Goal: Information Seeking & Learning: Learn about a topic

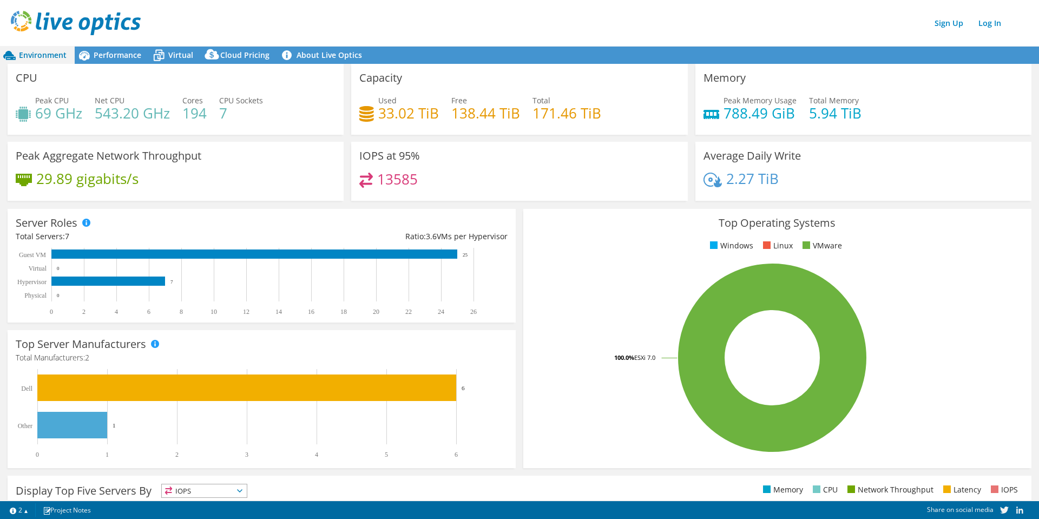
click at [103, 58] on span "Performance" at bounding box center [118, 55] width 48 height 10
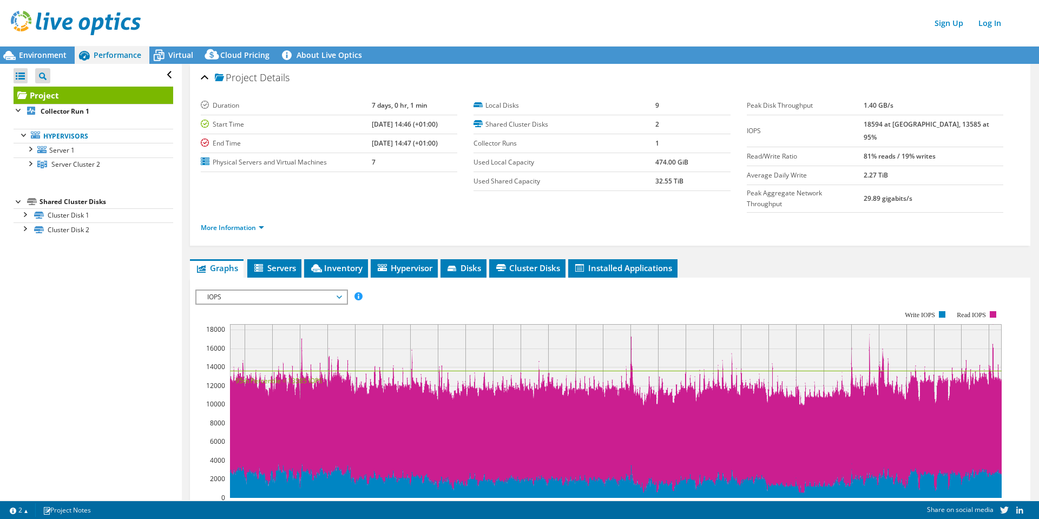
click at [26, 149] on div at bounding box center [29, 148] width 11 height 11
click at [26, 221] on div at bounding box center [29, 219] width 11 height 11
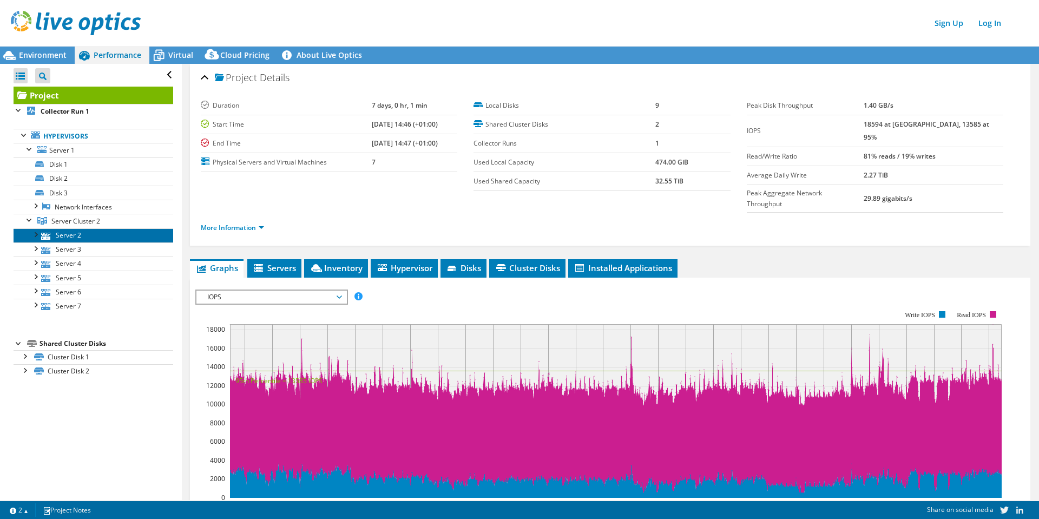
click at [72, 239] on link "Server 2" at bounding box center [94, 235] width 160 height 14
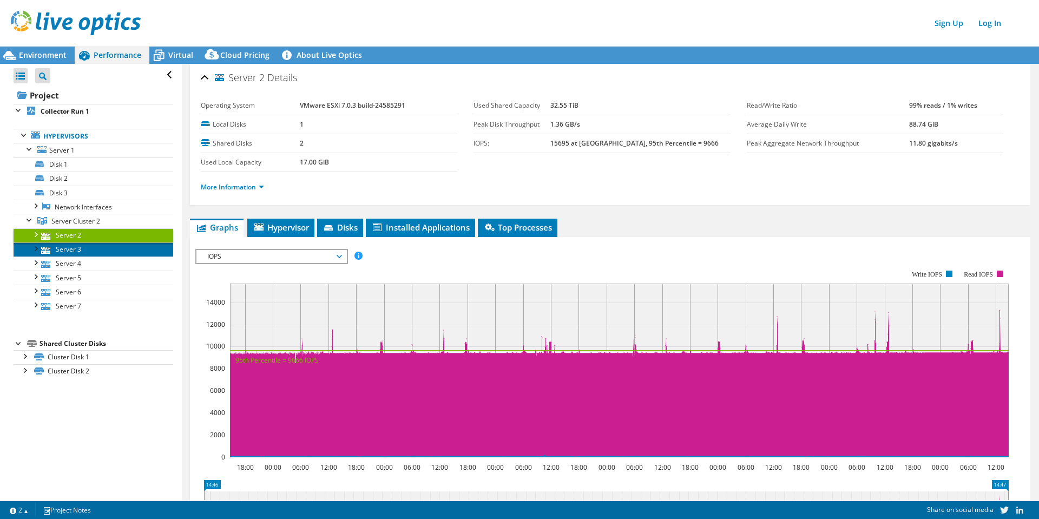
click at [75, 250] on link "Server 3" at bounding box center [94, 250] width 160 height 14
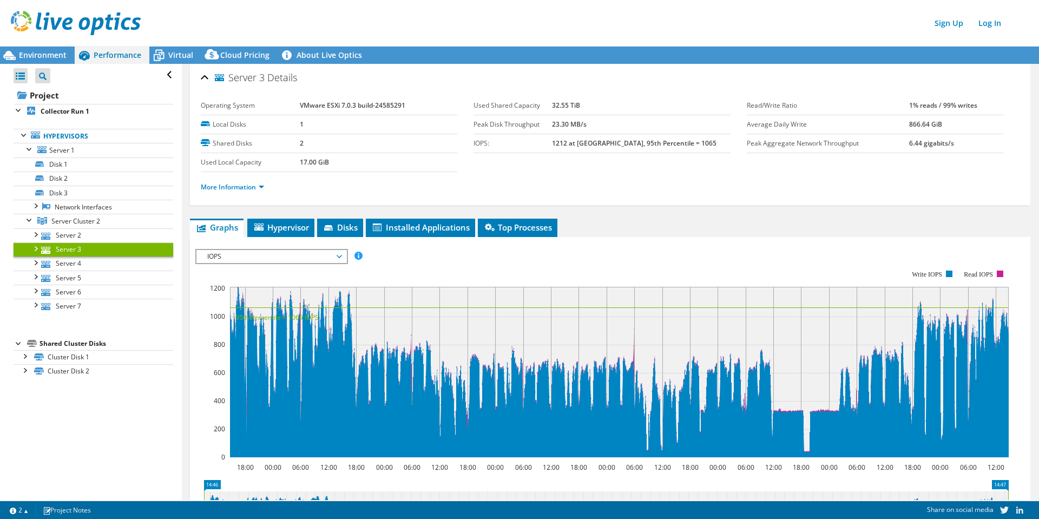
click at [75, 224] on span "Server Cluster 2" at bounding box center [75, 221] width 49 height 9
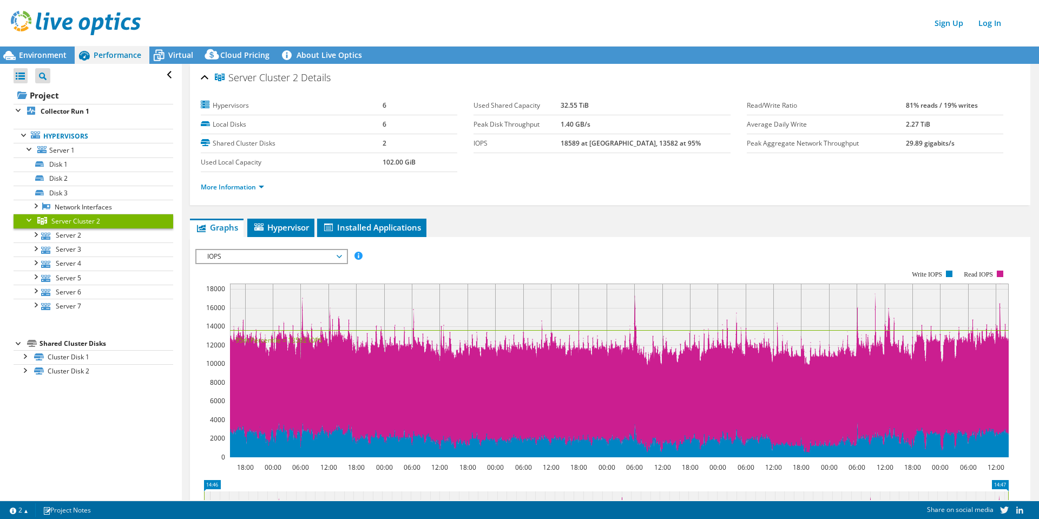
click at [165, 55] on icon at bounding box center [158, 55] width 19 height 19
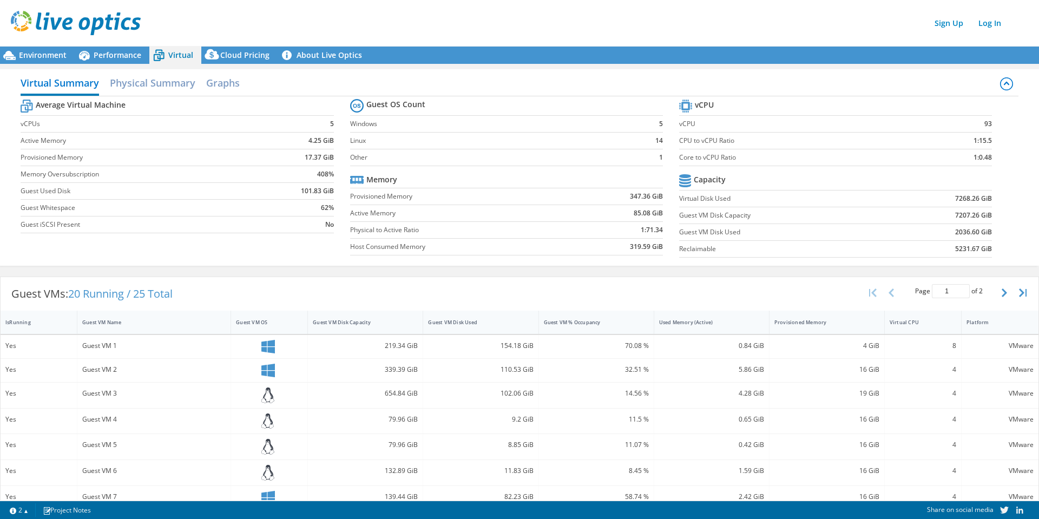
click at [108, 59] on span "Performance" at bounding box center [118, 55] width 48 height 10
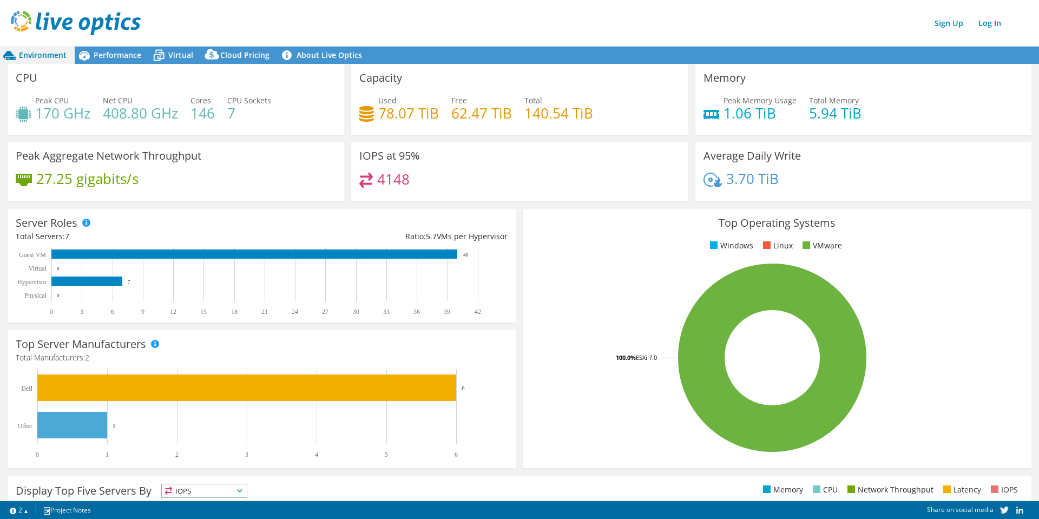
click at [106, 54] on span "Performance" at bounding box center [118, 55] width 48 height 10
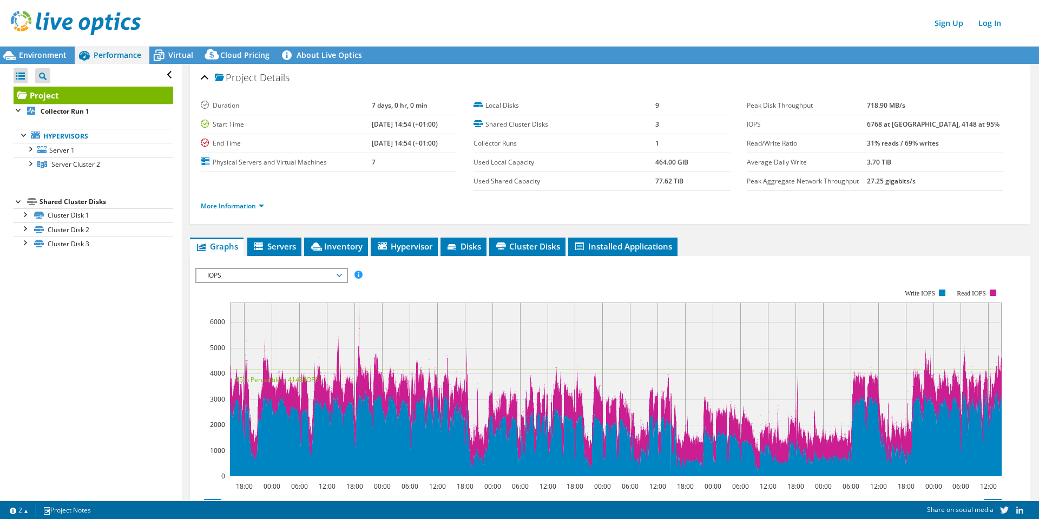
click at [33, 163] on div at bounding box center [29, 163] width 11 height 11
click at [48, 57] on span "Environment" at bounding box center [43, 55] width 48 height 10
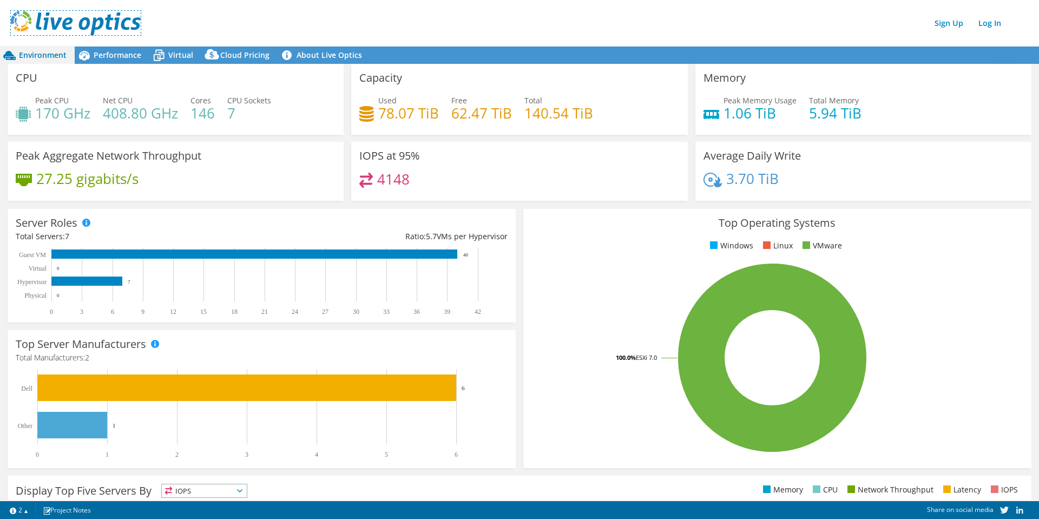
click at [79, 25] on img at bounding box center [76, 23] width 130 height 24
click at [166, 57] on icon at bounding box center [158, 55] width 19 height 19
